Goal: Information Seeking & Learning: Understand process/instructions

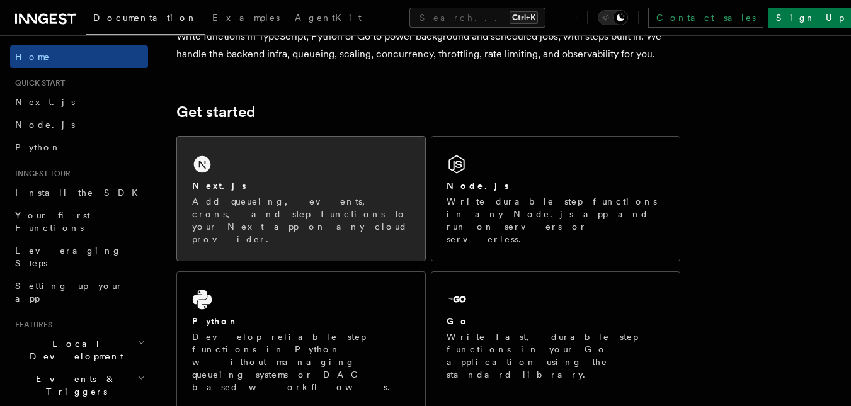
scroll to position [127, 0]
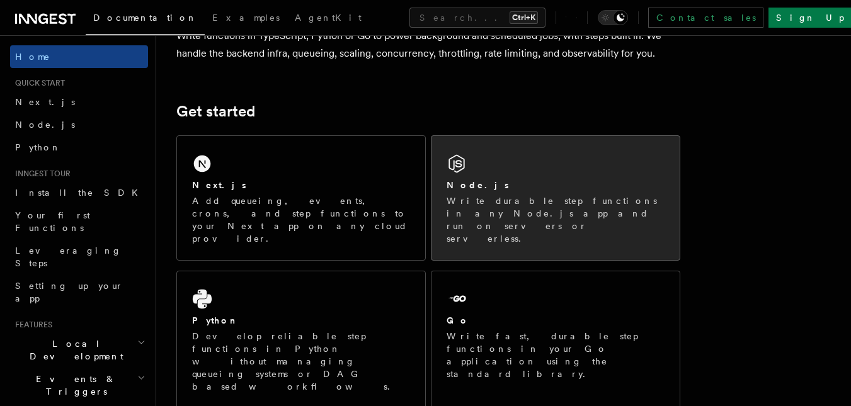
click at [534, 204] on p "Write durable step functions in any Node.js app and run on servers or serverles…" at bounding box center [555, 220] width 218 height 50
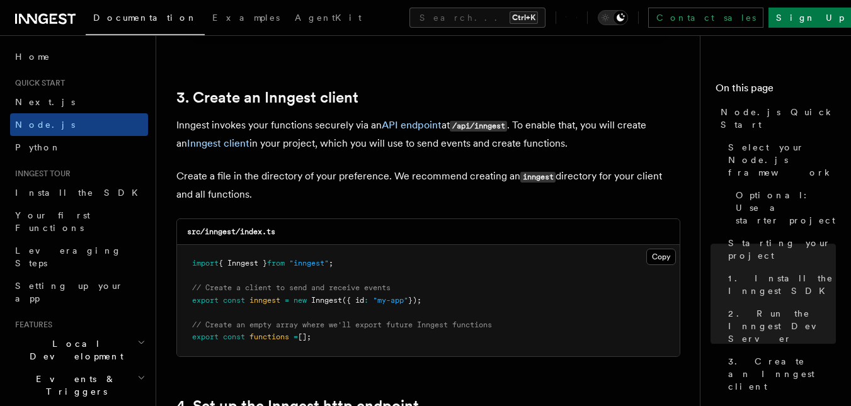
scroll to position [1659, 0]
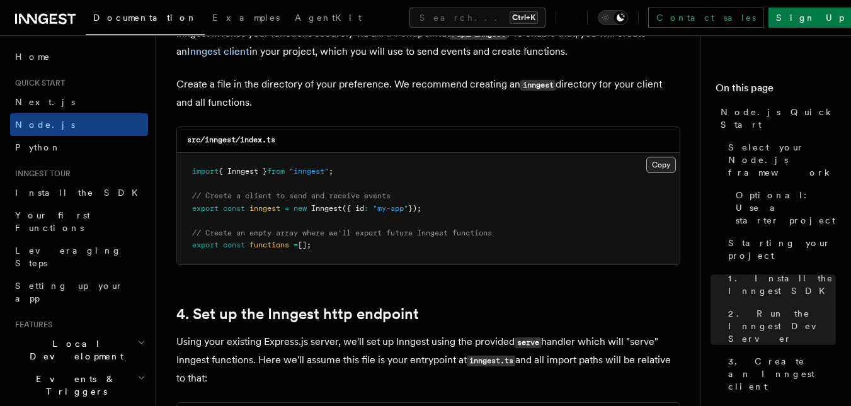
click at [652, 165] on button "Copy Copied" at bounding box center [661, 165] width 30 height 16
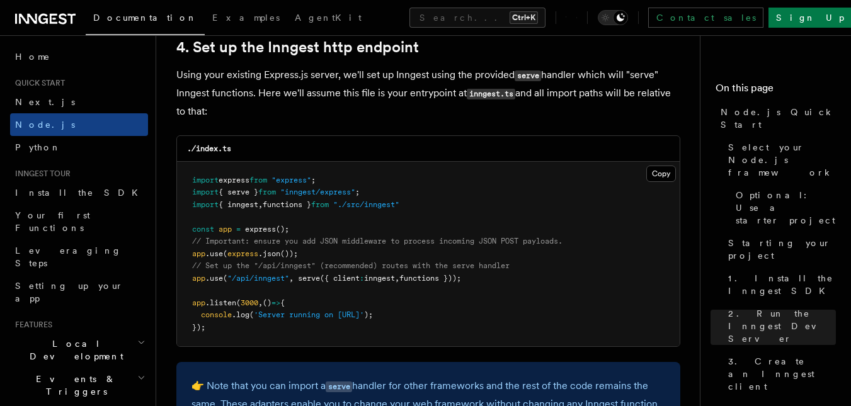
scroll to position [1952, 0]
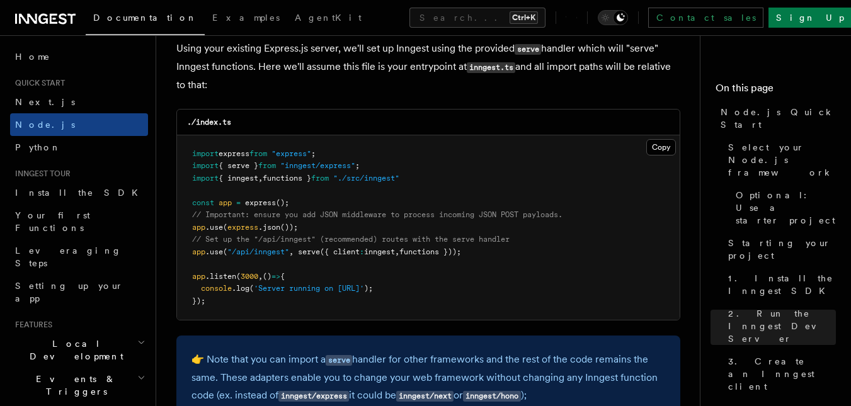
click at [497, 248] on pre "import express from "express" ; import { serve } from "inngest/express" ; impor…" at bounding box center [428, 227] width 503 height 185
drag, startPoint x: 479, startPoint y: 251, endPoint x: 192, endPoint y: 250, distance: 287.2
click at [192, 250] on pre "import express from "express" ; import { serve } from "inngest/express" ; impor…" at bounding box center [428, 227] width 503 height 185
copy span "app .use ( "/api/inngest" , serve ({ client : inngest , functions }));"
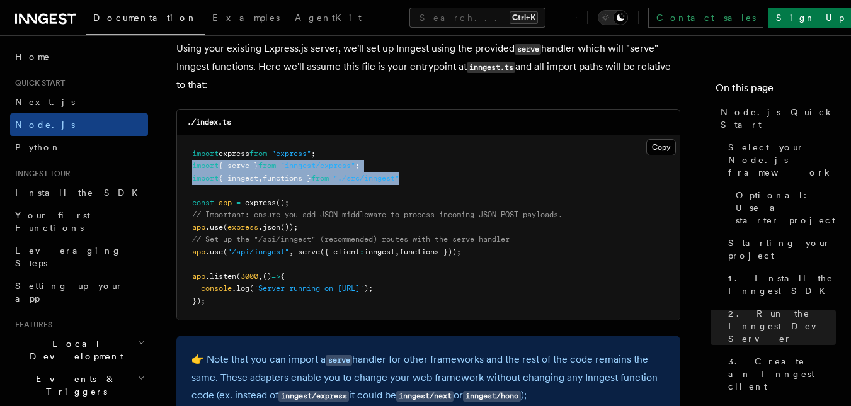
drag, startPoint x: 193, startPoint y: 166, endPoint x: 501, endPoint y: 185, distance: 309.1
click at [501, 185] on pre "import express from "express" ; import { serve } from "inngest/express" ; impor…" at bounding box center [428, 227] width 503 height 185
copy code "import { serve } from "inngest/express" ; import { inngest , functions } from "…"
